Goal: Information Seeking & Learning: Learn about a topic

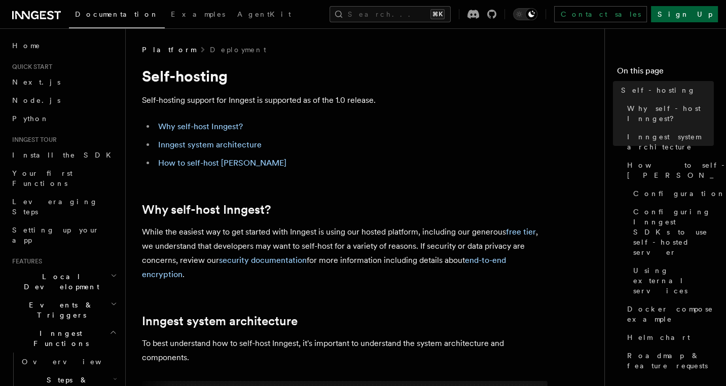
click at [707, 15] on link "Sign Up" at bounding box center [684, 14] width 67 height 16
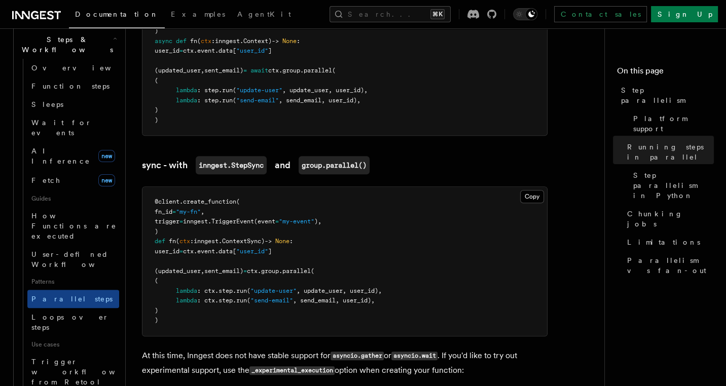
scroll to position [1904, 0]
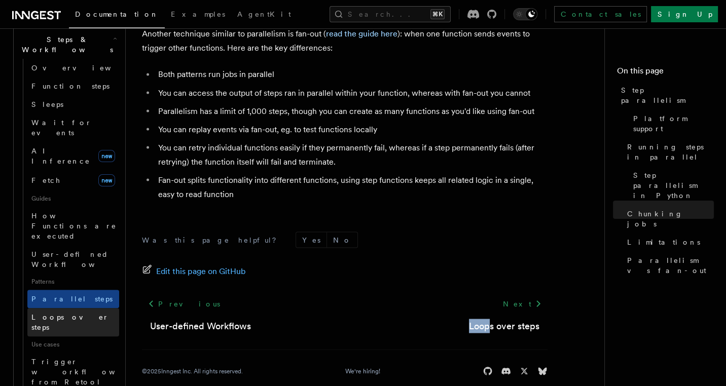
click at [55, 313] on span "Loops over steps" at bounding box center [70, 322] width 78 height 18
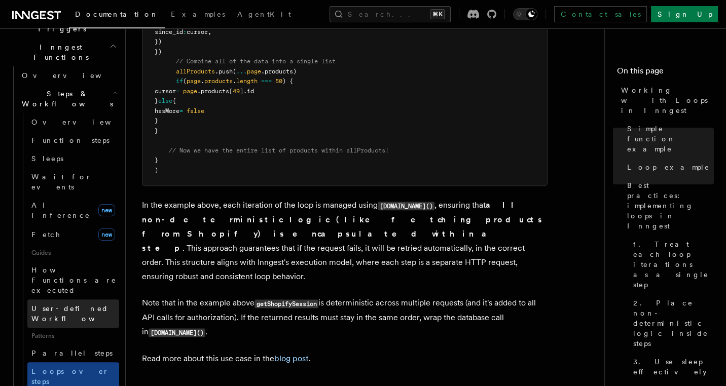
scroll to position [275, 0]
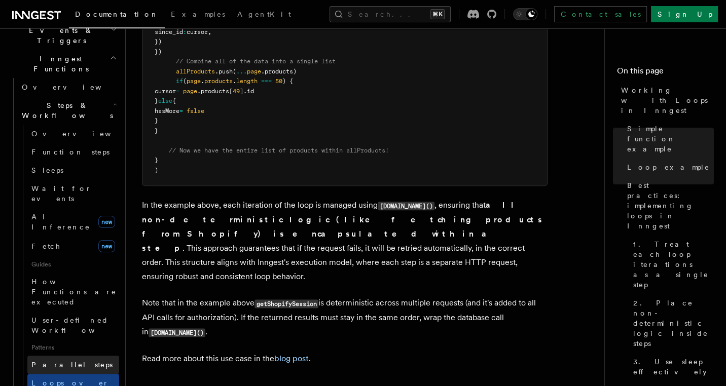
click at [60, 361] on span "Parallel steps" at bounding box center [71, 365] width 81 height 8
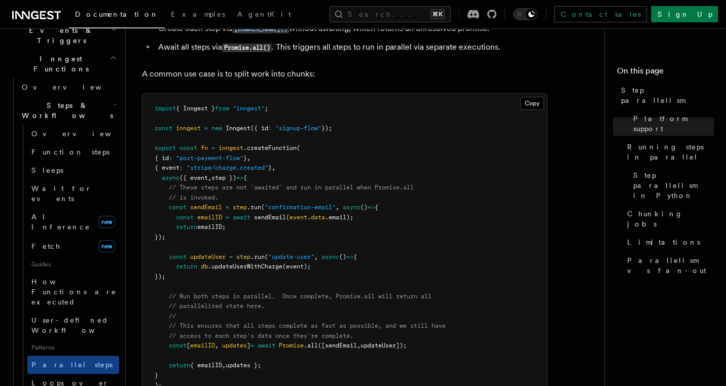
scroll to position [274, 0]
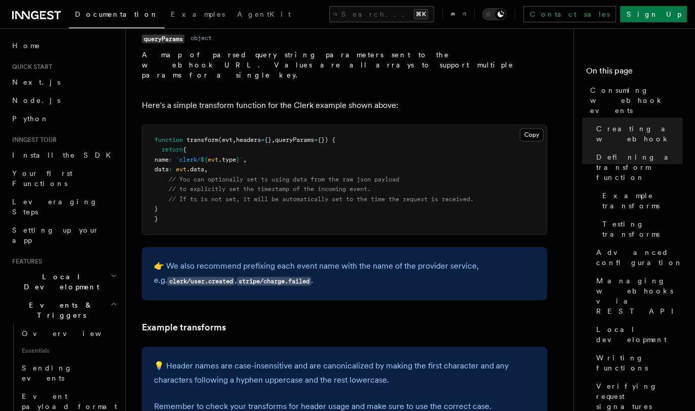
scroll to position [1341, 0]
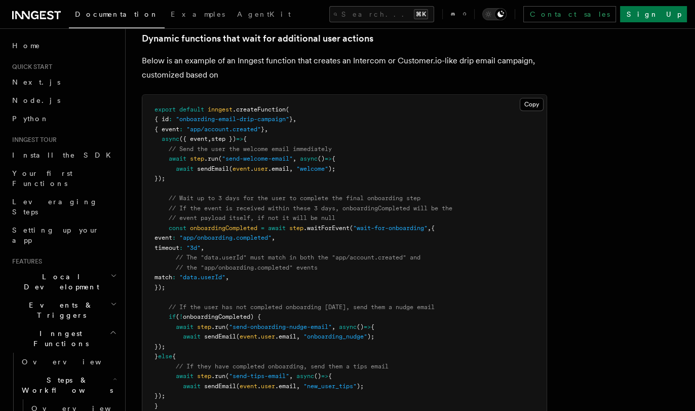
scroll to position [463, 0]
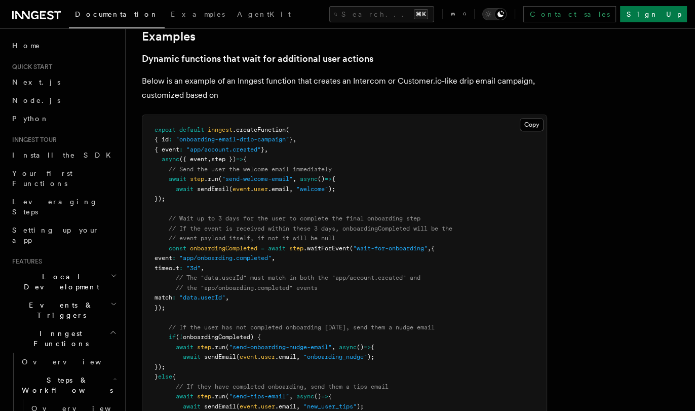
click at [418, 259] on pre "export default inngest .createFunction ( { id : "onboarding-email-drip-campaign…" at bounding box center [344, 288] width 404 height 347
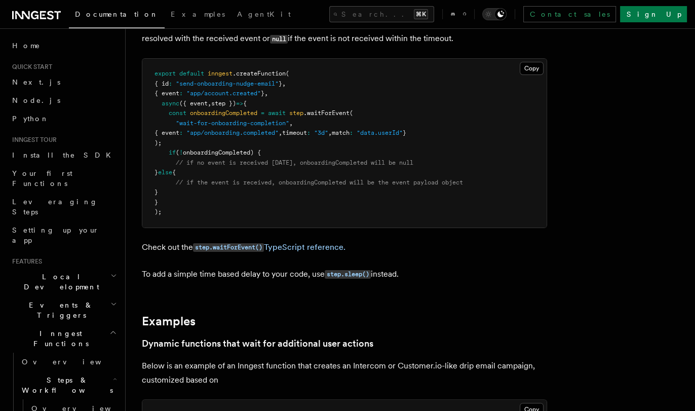
scroll to position [202, 0]
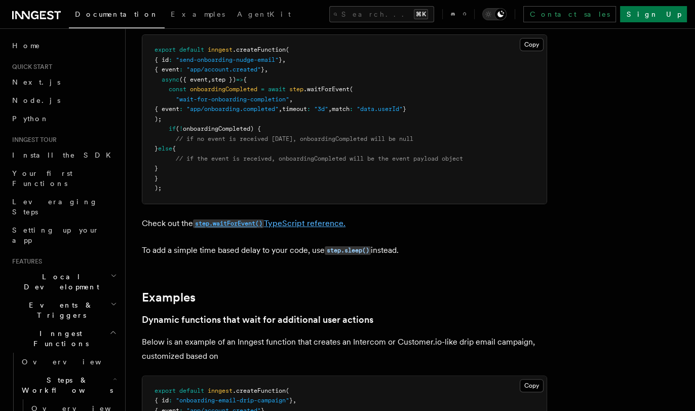
click at [319, 221] on link "step.waitForEvent() TypeScript reference." at bounding box center [269, 223] width 153 height 10
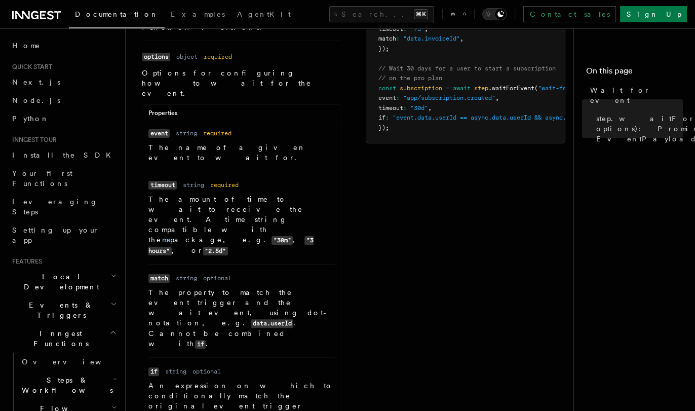
scroll to position [157, 0]
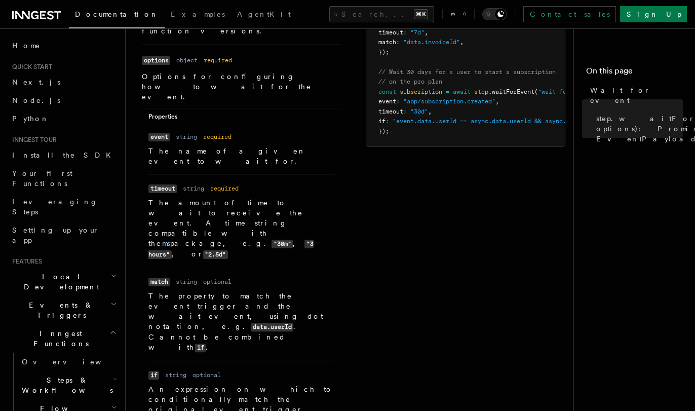
click at [402, 216] on div "Name id Type string Required required Description The ID of the step. This will…" at bounding box center [354, 273] width 424 height 613
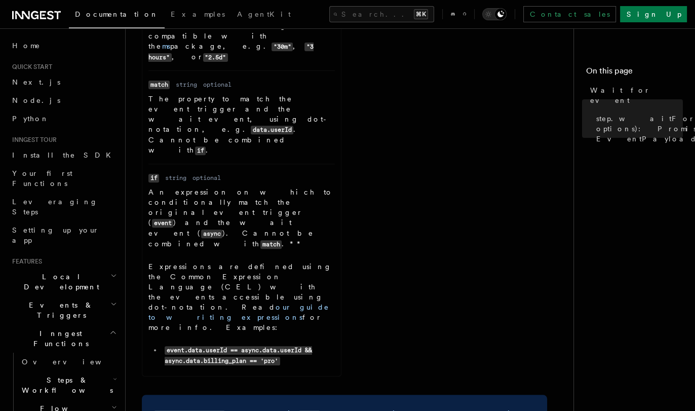
scroll to position [382, 0]
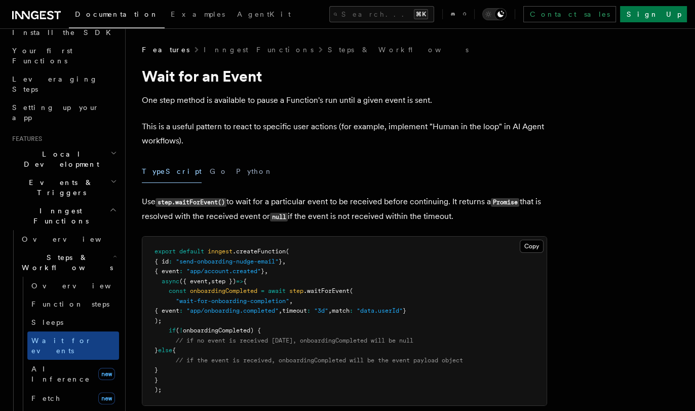
scroll to position [129, 0]
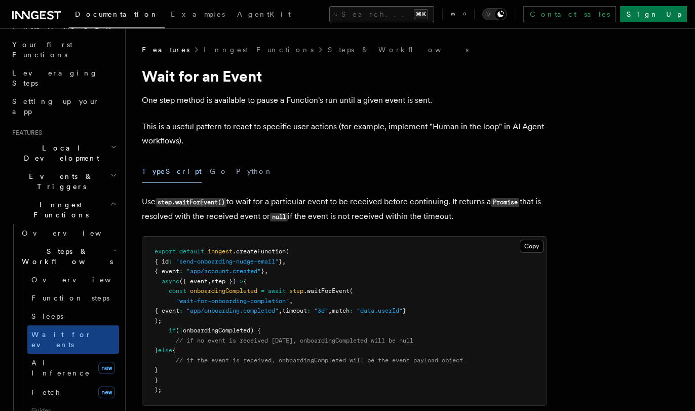
click at [417, 14] on button "Search... ⌘K" at bounding box center [381, 14] width 105 height 16
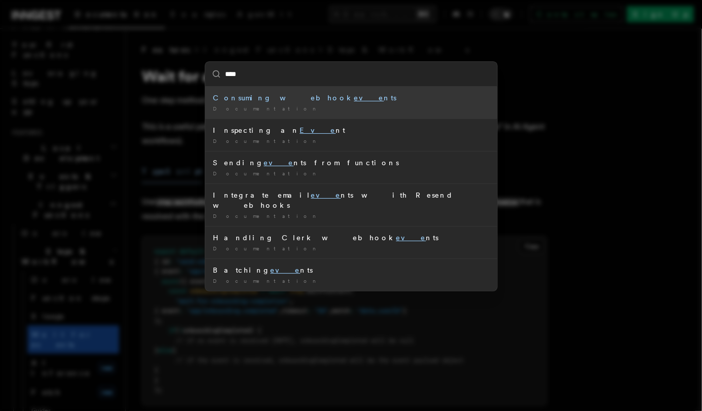
type input "*****"
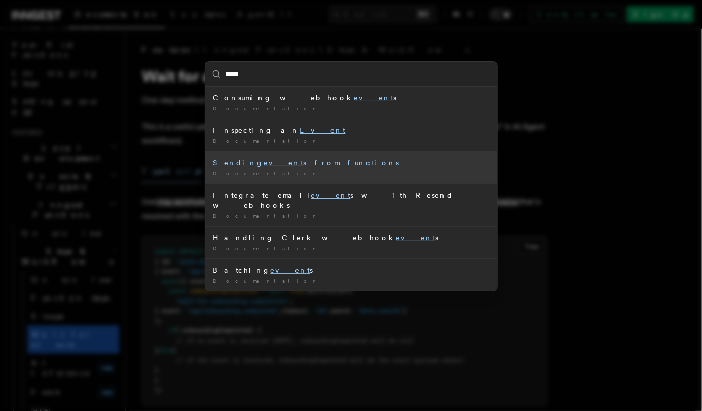
click at [337, 164] on div "Sending event s from functions" at bounding box center [351, 163] width 276 height 10
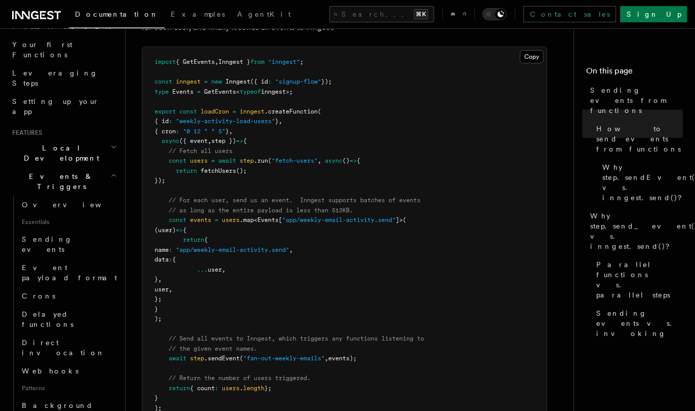
scroll to position [586, 0]
